Goal: Task Accomplishment & Management: Use online tool/utility

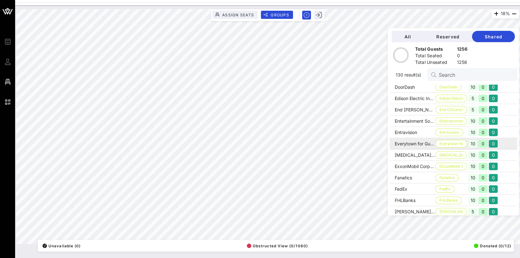
scroll to position [590, 0]
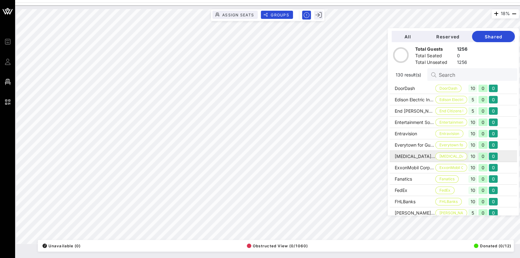
click at [406, 157] on td "[MEDICAL_DATA] Corp" at bounding box center [412, 156] width 46 height 11
click at [420, 156] on td "[MEDICAL_DATA] Corp" at bounding box center [412, 156] width 46 height 11
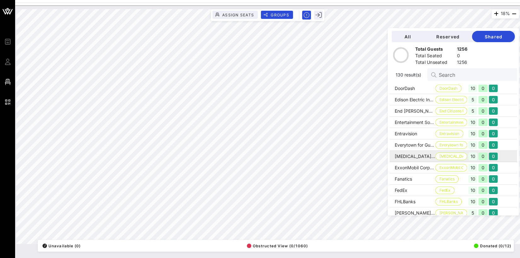
click at [414, 156] on td "[MEDICAL_DATA] Corp" at bounding box center [412, 156] width 46 height 11
click at [408, 155] on td "[MEDICAL_DATA] Corp" at bounding box center [412, 156] width 46 height 11
click at [415, 37] on span "All" at bounding box center [408, 36] width 22 height 5
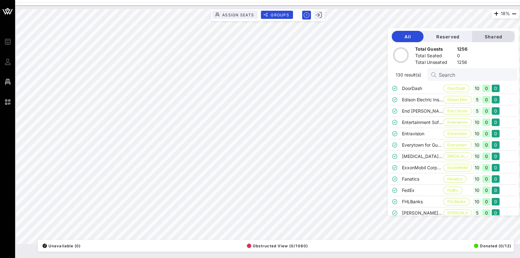
click at [493, 35] on span "Shared" at bounding box center [493, 36] width 33 height 5
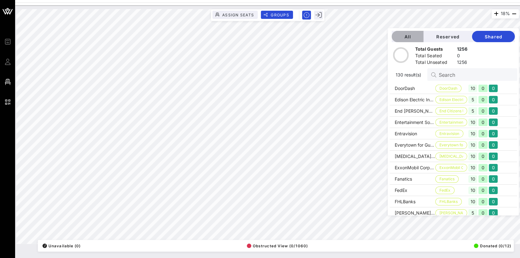
click at [413, 35] on span "All" at bounding box center [408, 36] width 22 height 5
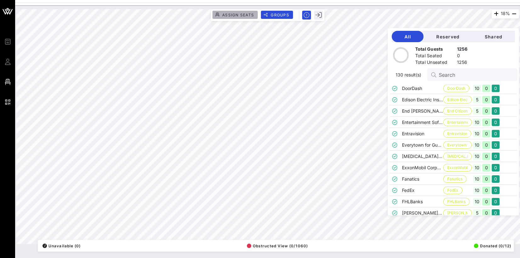
click at [249, 14] on span "Assign Seats" at bounding box center [238, 15] width 32 height 5
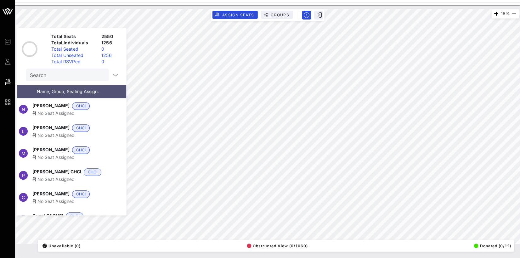
click at [61, 73] on input "Search" at bounding box center [67, 75] width 74 height 8
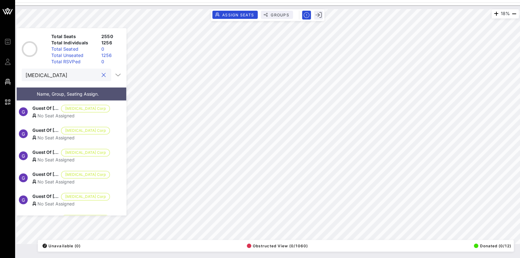
type input "[MEDICAL_DATA]"
click at [48, 110] on span "Guest Of [MEDICAL_DATA] Corp" at bounding box center [45, 109] width 26 height 8
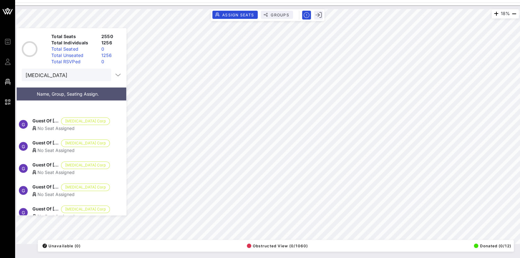
scroll to position [106, 0]
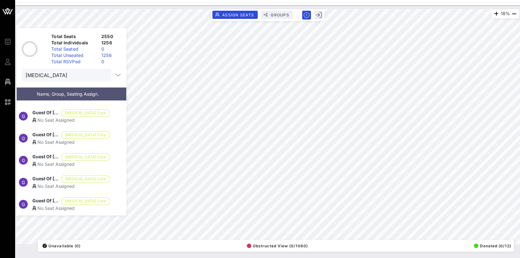
click at [59, 138] on span "Guest Of [MEDICAL_DATA] Corp" at bounding box center [45, 135] width 26 height 8
click at [59, 115] on span "Guest Of [MEDICAL_DATA] Corp" at bounding box center [45, 113] width 26 height 8
click at [61, 139] on div "No Seat Assigned" at bounding box center [70, 142] width 77 height 7
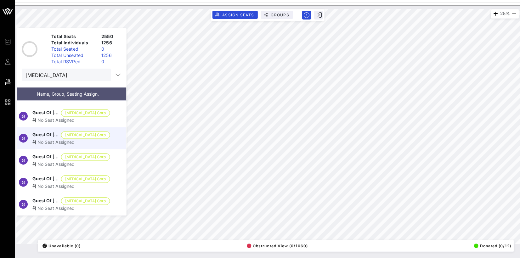
click at [59, 153] on span "Guest Of [MEDICAL_DATA] Corp" at bounding box center [45, 157] width 26 height 8
